Goal: Transaction & Acquisition: Download file/media

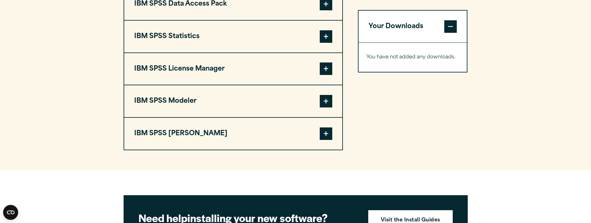
scroll to position [531, 0]
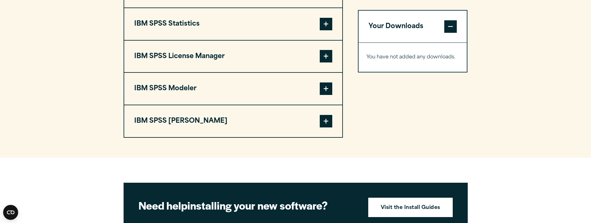
click at [325, 123] on span at bounding box center [326, 121] width 13 height 13
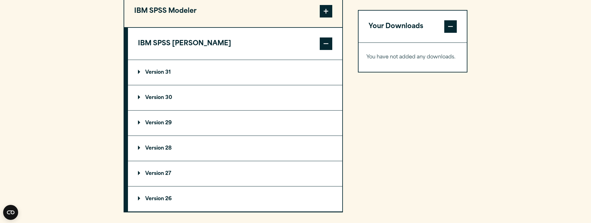
scroll to position [625, 0]
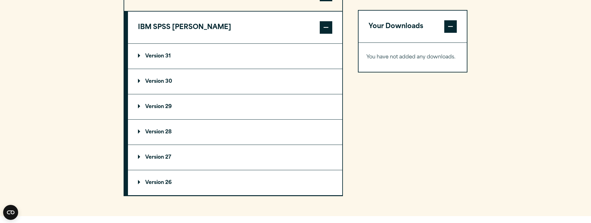
click at [140, 54] on p "Version 31" at bounding box center [154, 56] width 33 height 5
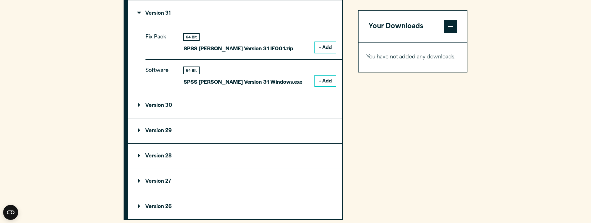
scroll to position [657, 0]
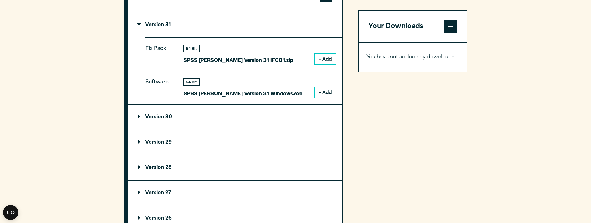
click at [318, 92] on button "+ Add" at bounding box center [325, 92] width 21 height 11
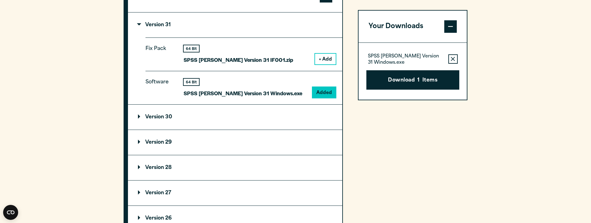
click at [320, 58] on button "+ Add" at bounding box center [325, 59] width 21 height 11
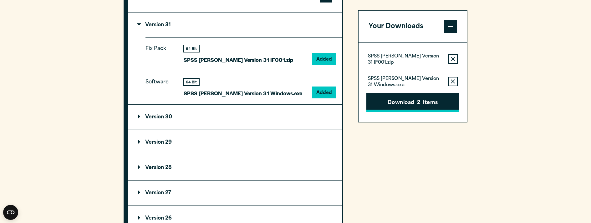
click at [421, 101] on button "Download 2 Items" at bounding box center [412, 102] width 93 height 19
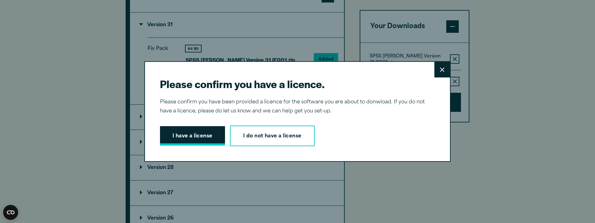
click at [203, 137] on button "I have a license" at bounding box center [192, 135] width 65 height 19
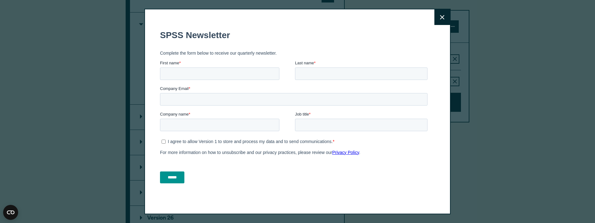
click at [405, 138] on form "SPSS Newsletter Complete the form below to receive our quarterly newsletter. Fi…" at bounding box center [295, 106] width 270 height 164
click at [444, 19] on button "Close" at bounding box center [443, 17] width 16 height 16
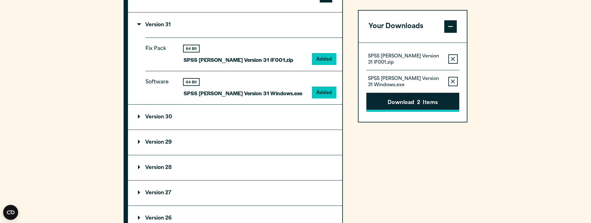
click at [414, 100] on button "Download 2 Items" at bounding box center [412, 102] width 93 height 19
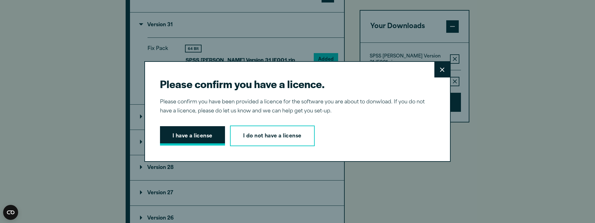
click at [204, 137] on button "I have a license" at bounding box center [192, 135] width 65 height 19
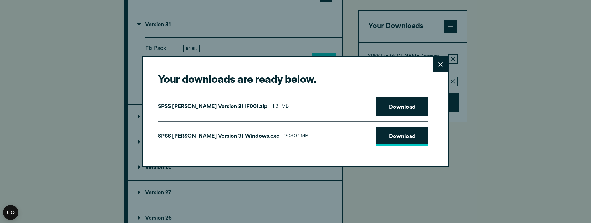
click at [384, 135] on link "Download" at bounding box center [402, 136] width 52 height 19
click at [389, 108] on link "Download" at bounding box center [402, 107] width 52 height 19
click at [441, 64] on icon at bounding box center [440, 64] width 4 height 5
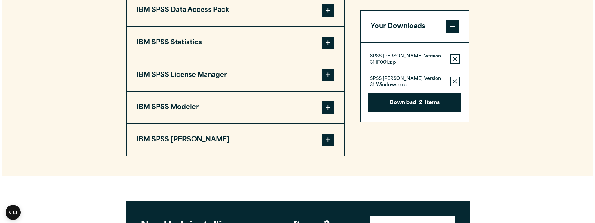
scroll to position [500, 0]
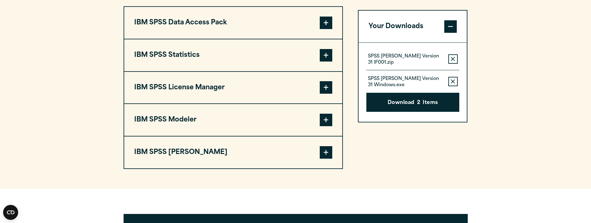
click at [323, 56] on span at bounding box center [326, 55] width 13 height 13
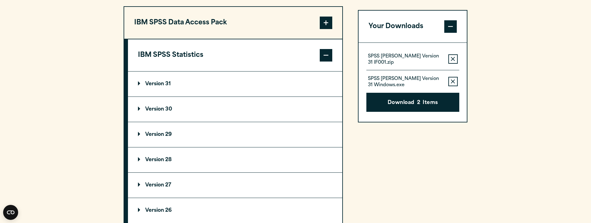
click at [137, 82] on summary "Version 31" at bounding box center [235, 84] width 214 height 25
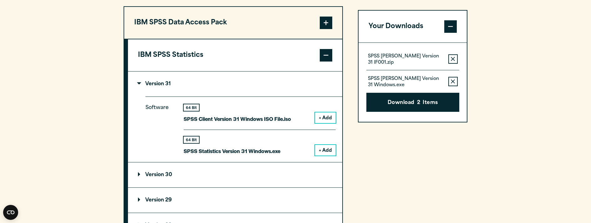
click at [322, 149] on button "+ Add" at bounding box center [325, 150] width 21 height 11
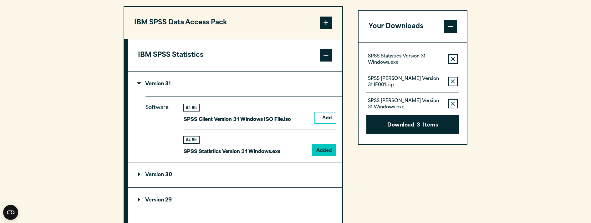
click at [454, 102] on icon "button" at bounding box center [453, 104] width 4 height 4
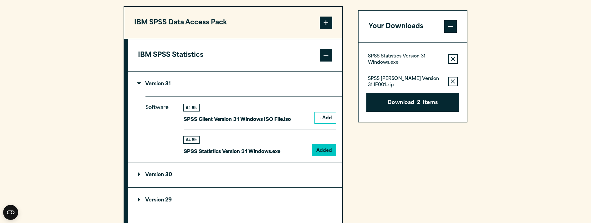
click at [453, 83] on button "Remove this item from your software download list" at bounding box center [452, 81] width 9 height 9
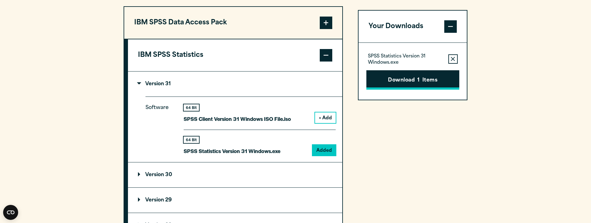
click at [405, 81] on button "Download 1 Items" at bounding box center [412, 79] width 93 height 19
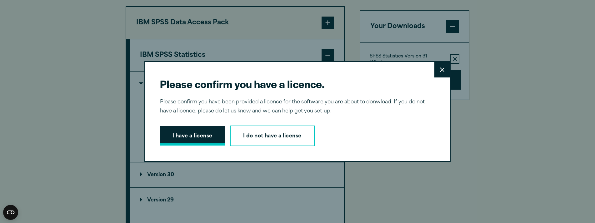
click at [202, 138] on button "I have a license" at bounding box center [192, 135] width 65 height 19
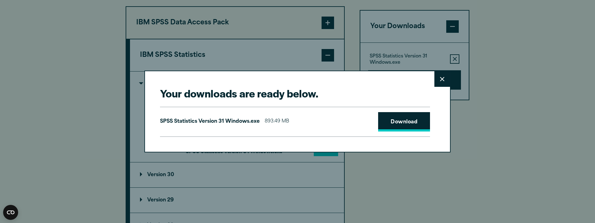
click at [405, 118] on link "Download" at bounding box center [404, 121] width 52 height 19
